Goal: Task Accomplishment & Management: Manage account settings

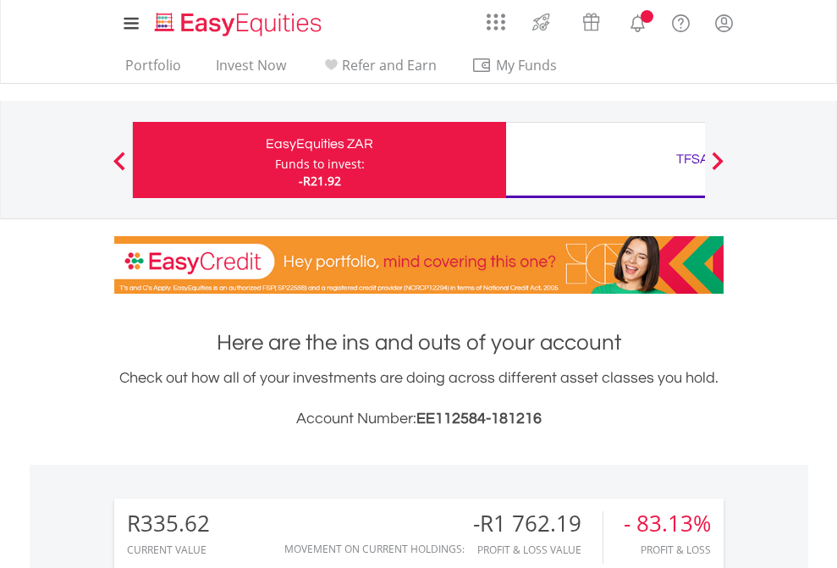
scroll to position [162, 266]
click at [275, 160] on div "Funds to invest:" at bounding box center [320, 164] width 90 height 17
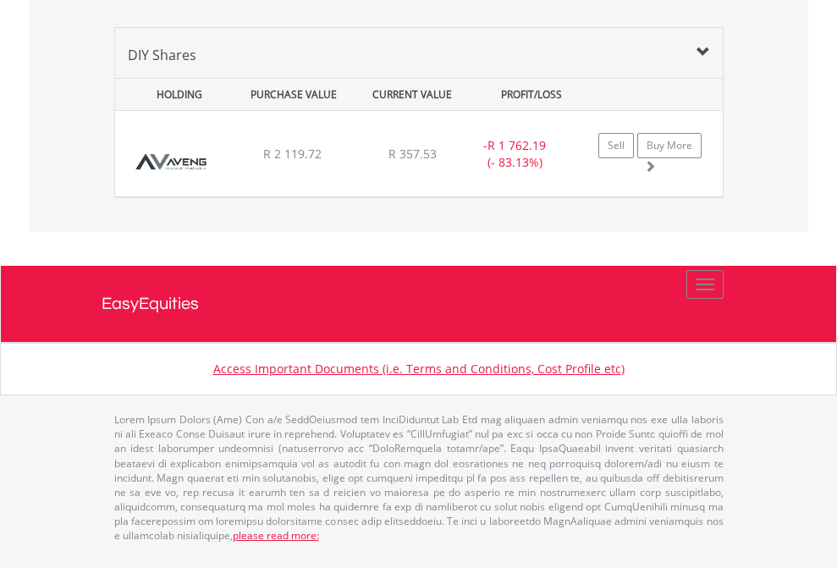
scroll to position [1636, 0]
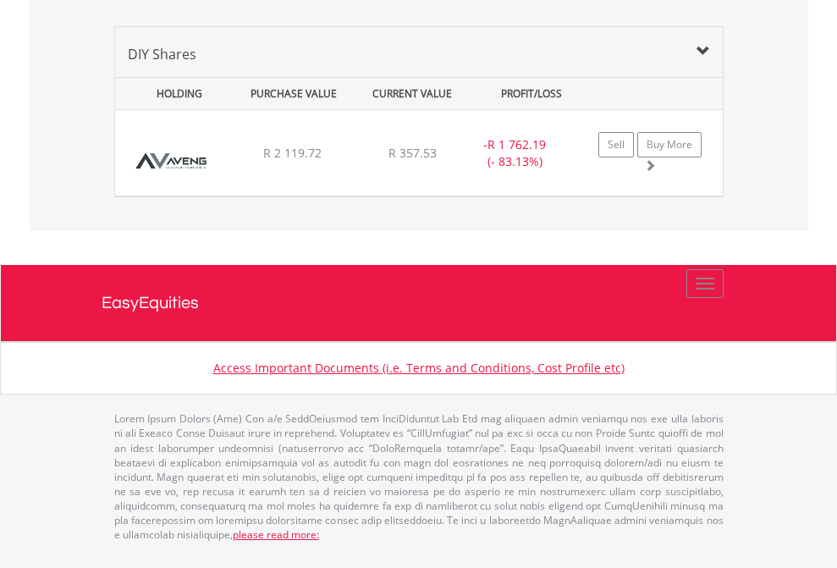
scroll to position [122, 0]
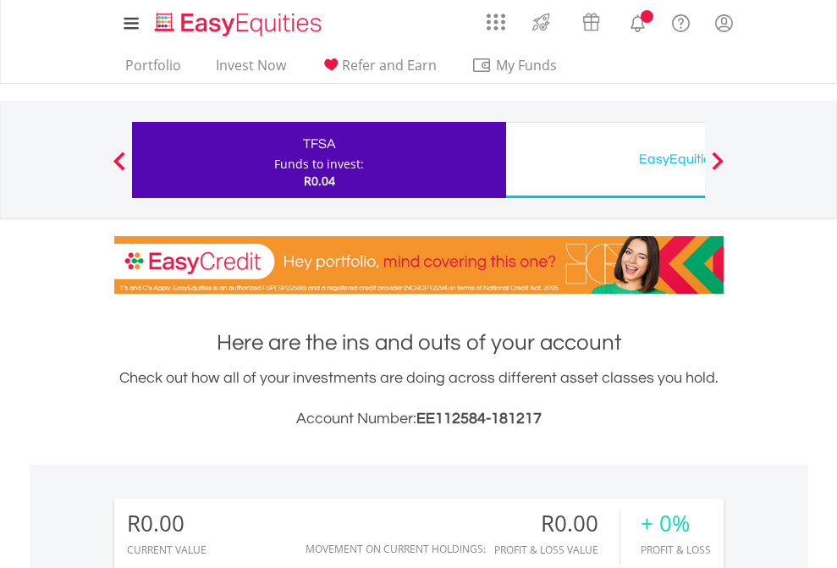
scroll to position [162, 266]
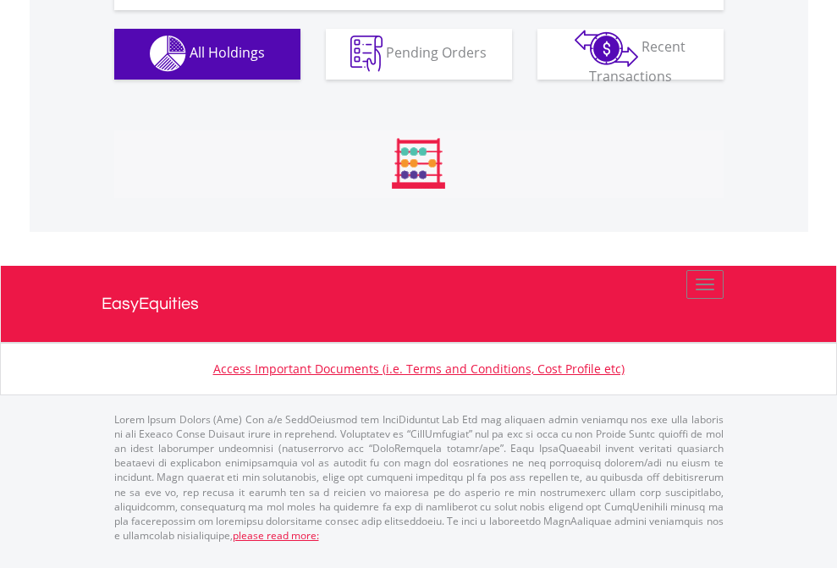
scroll to position [1676, 0]
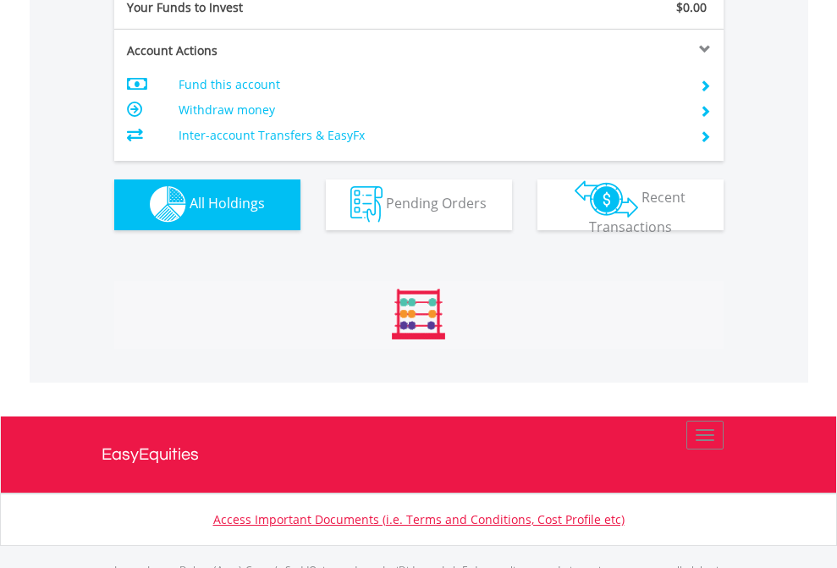
scroll to position [1676, 0]
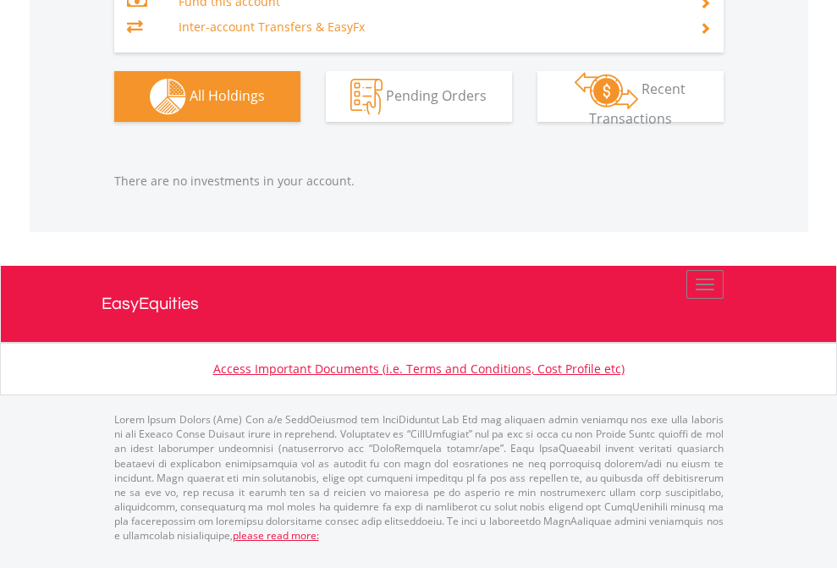
scroll to position [162, 266]
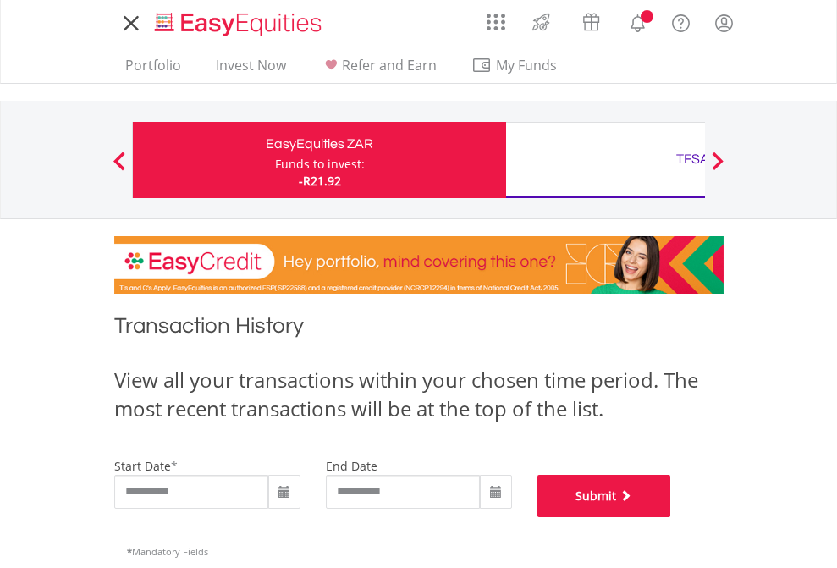
click at [671, 517] on button "Submit" at bounding box center [604, 496] width 134 height 42
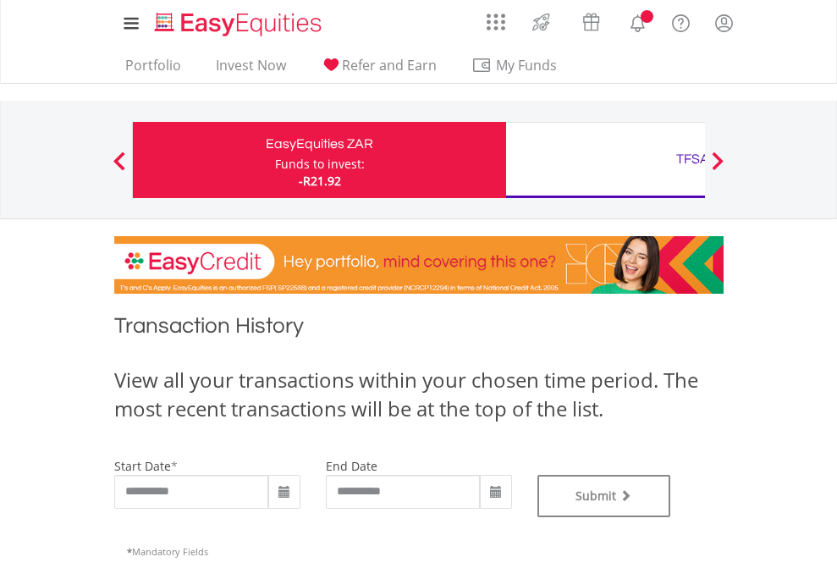
click at [605, 160] on div "TFSA" at bounding box center [692, 159] width 353 height 24
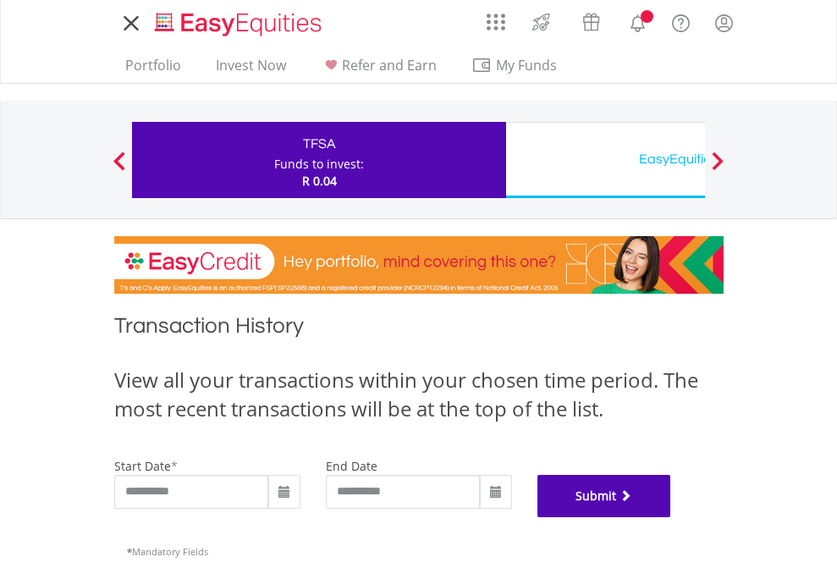
click at [671, 517] on button "Submit" at bounding box center [604, 496] width 134 height 42
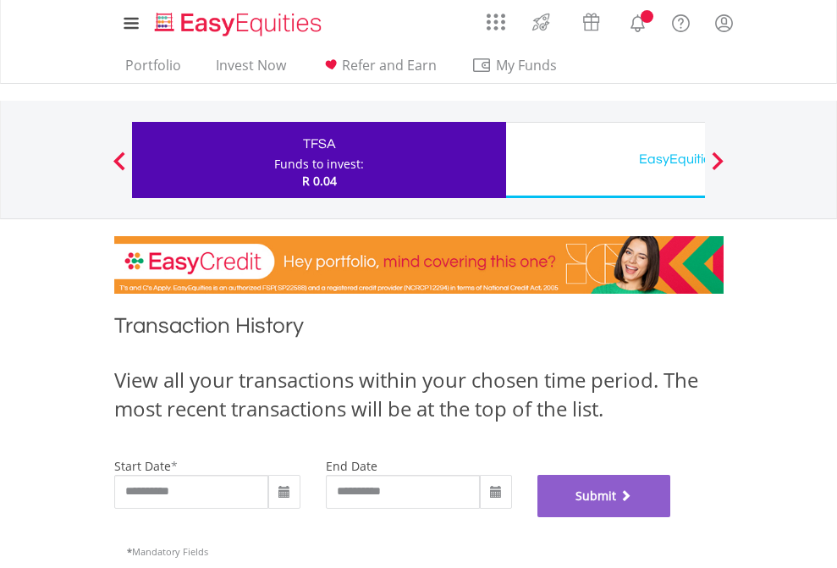
scroll to position [686, 0]
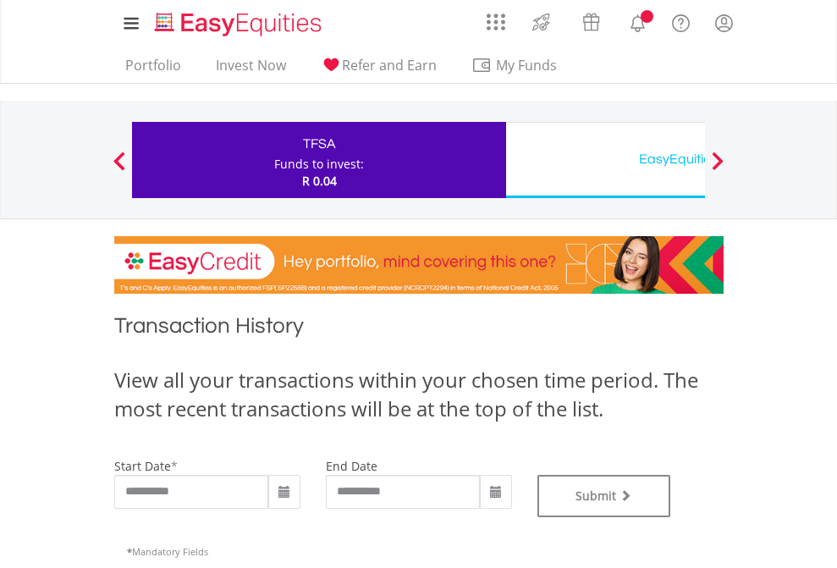
click at [605, 160] on div "EasyEquities USD" at bounding box center [692, 159] width 353 height 24
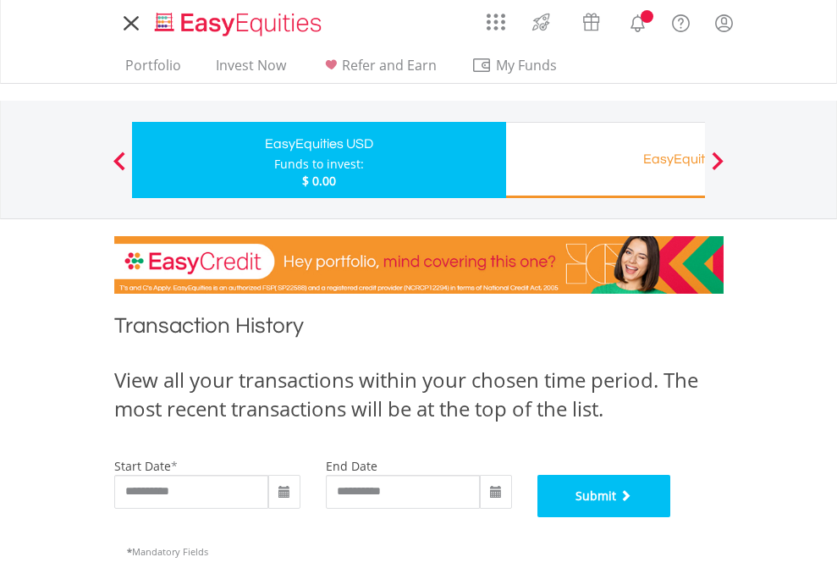
click at [671, 517] on button "Submit" at bounding box center [604, 496] width 134 height 42
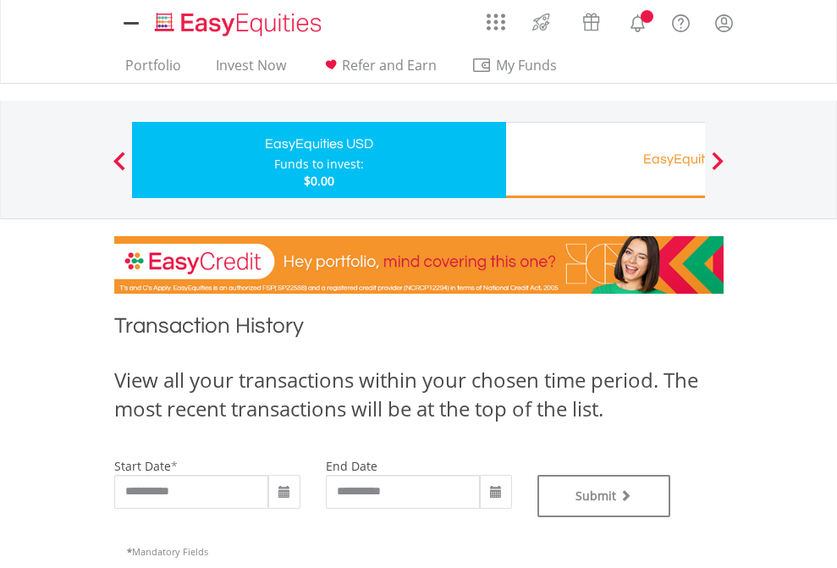
click at [605, 160] on div "EasyEquities RA" at bounding box center [692, 159] width 353 height 24
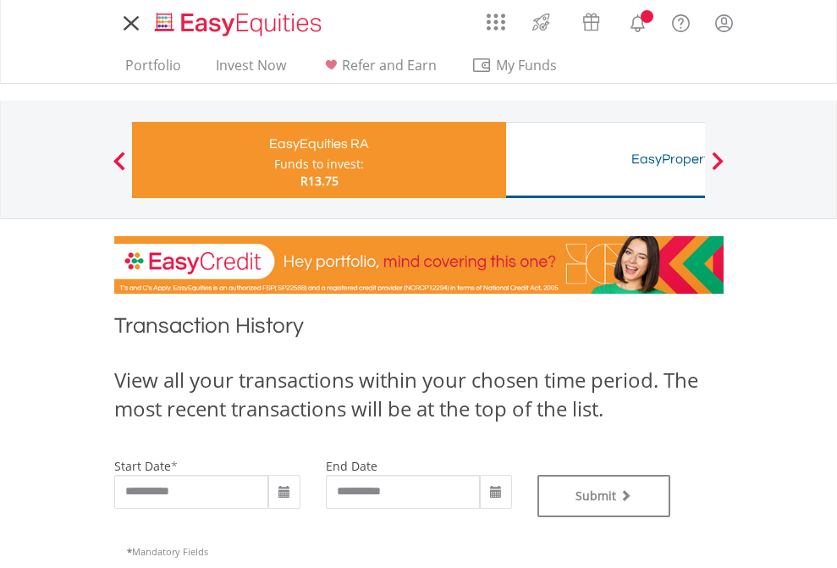
type input "**********"
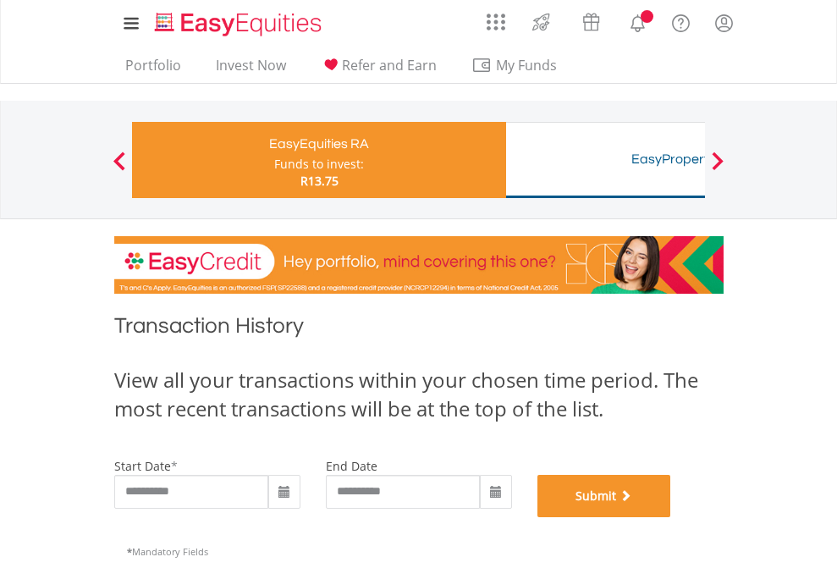
click at [671, 517] on button "Submit" at bounding box center [604, 496] width 134 height 42
